Goal: Task Accomplishment & Management: Manage account settings

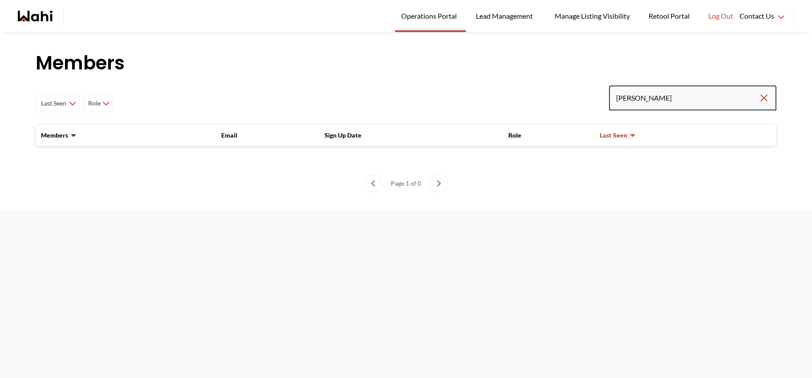
click at [667, 103] on input "[PERSON_NAME]" at bounding box center [687, 98] width 143 height 16
drag, startPoint x: 656, startPoint y: 99, endPoint x: 573, endPoint y: 98, distance: 82.4
click at [574, 98] on div "Last Seen Less day than [DATE] [DATE] - [DATE] [DATE] - [DATE] [DATE] - [DATE] …" at bounding box center [406, 104] width 741 height 36
paste input ".f@[DOMAIN_NAME]"
type input "[PERSON_NAME][EMAIL_ADDRESS][DOMAIN_NAME]"
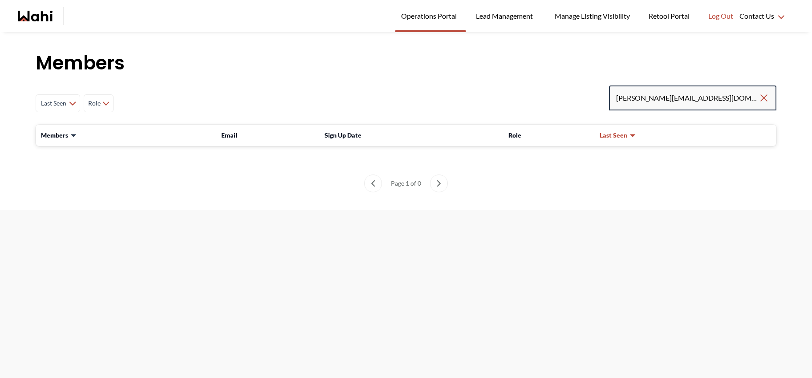
click at [717, 94] on input "[PERSON_NAME][EMAIL_ADDRESS][DOMAIN_NAME]" at bounding box center [687, 98] width 143 height 16
drag, startPoint x: 643, startPoint y: 97, endPoint x: 731, endPoint y: 101, distance: 88.3
click at [731, 101] on input "[PERSON_NAME][EMAIL_ADDRESS][DOMAIN_NAME]" at bounding box center [687, 98] width 143 height 16
type input "meighendf"
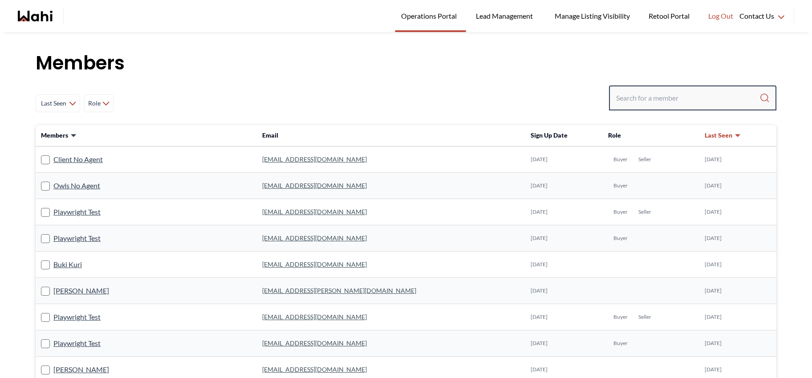
click at [661, 102] on input "Search input" at bounding box center [687, 98] width 143 height 16
type input "[PERSON_NAME]"
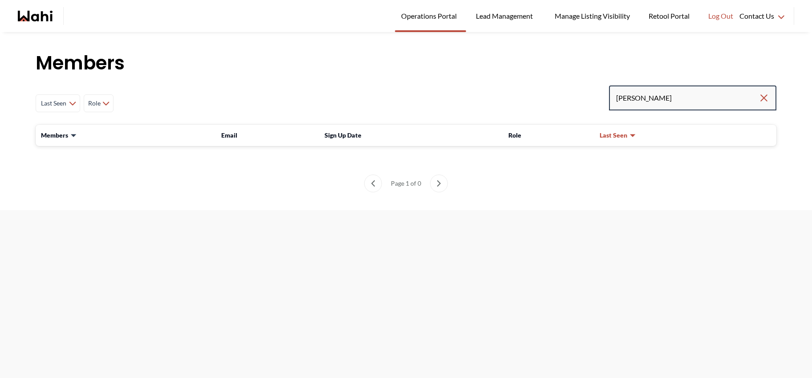
click at [756, 104] on input "[PERSON_NAME]" at bounding box center [687, 98] width 143 height 16
click at [762, 97] on icon "Clear search" at bounding box center [764, 98] width 11 height 11
click at [718, 100] on input "Search input" at bounding box center [687, 98] width 143 height 16
type input "milena"
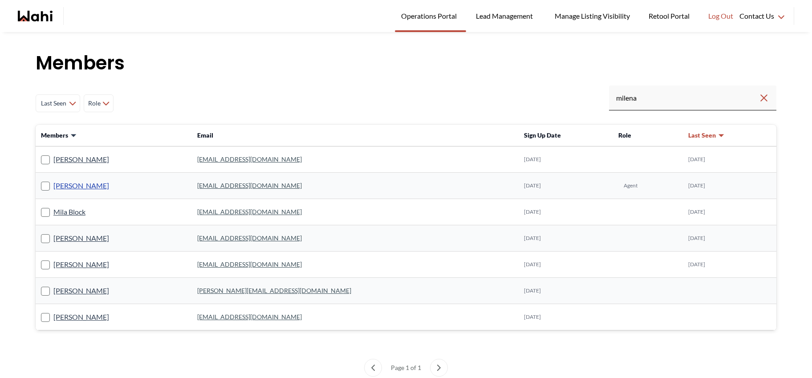
click at [85, 187] on link "Milena Simsic" at bounding box center [81, 186] width 56 height 12
